Goal: Find specific page/section: Find specific page/section

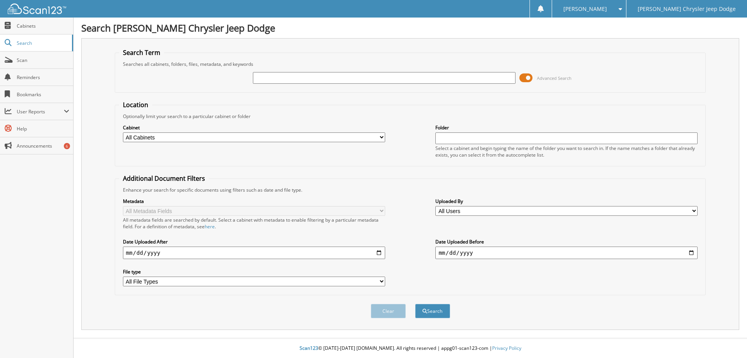
click at [291, 80] on input "text" at bounding box center [384, 78] width 262 height 12
type input "70293"
click at [415, 303] on button "Search" at bounding box center [432, 310] width 35 height 14
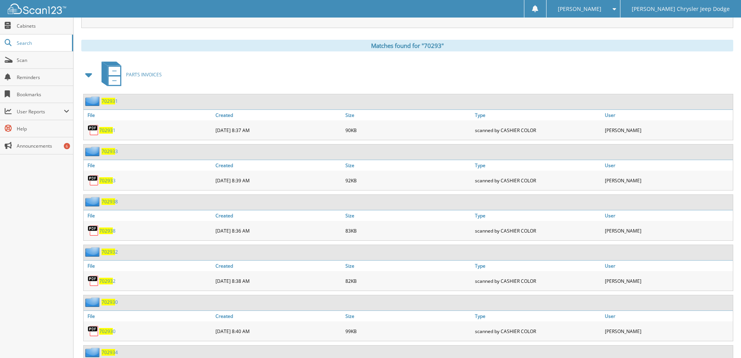
scroll to position [278, 0]
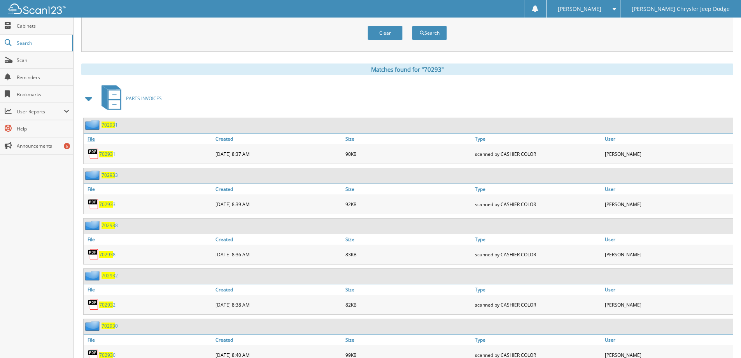
drag, startPoint x: 441, startPoint y: 32, endPoint x: 128, endPoint y: 137, distance: 329.4
click at [128, 137] on div "Search Term Searches all cabinets, folders, files, metadata, and keywords 70293…" at bounding box center [407, 280] width 652 height 1040
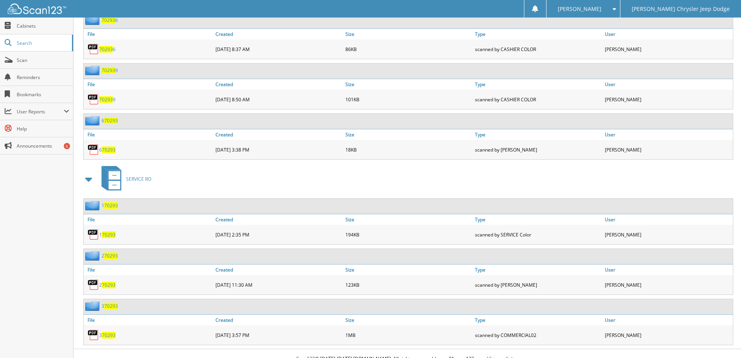
scroll to position [745, 0]
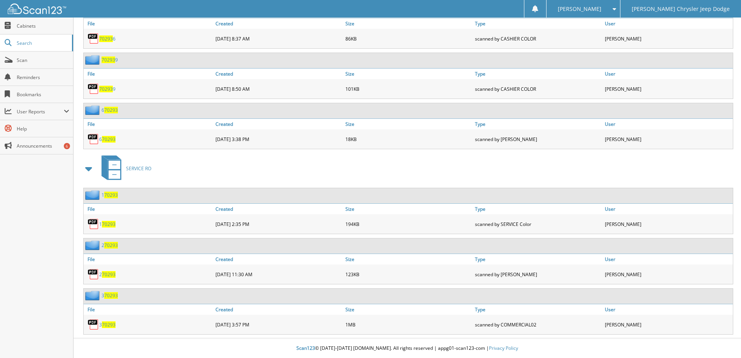
click at [146, 167] on span "SERVICE RO" at bounding box center [138, 168] width 25 height 7
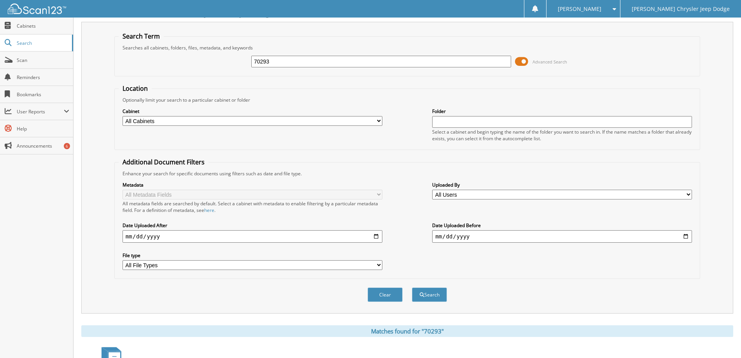
scroll to position [0, 0]
